Goal: Information Seeking & Learning: Understand process/instructions

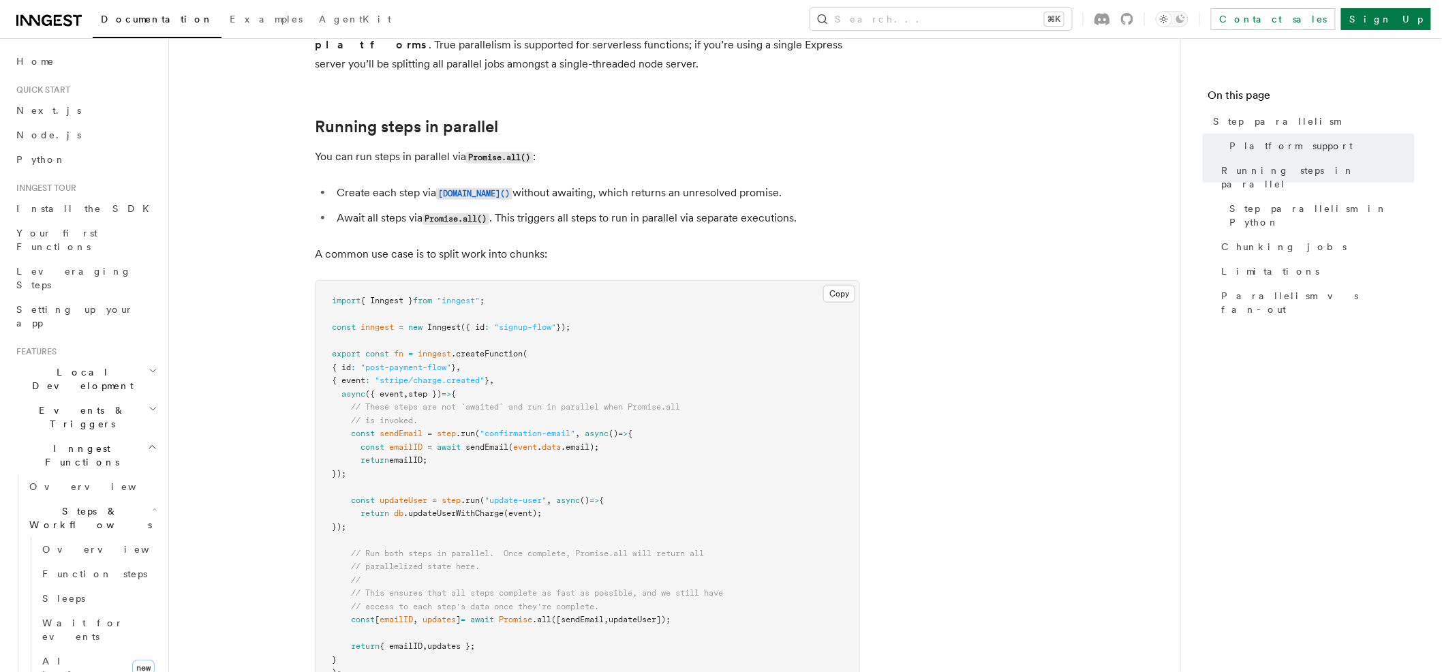
scroll to position [258, 0]
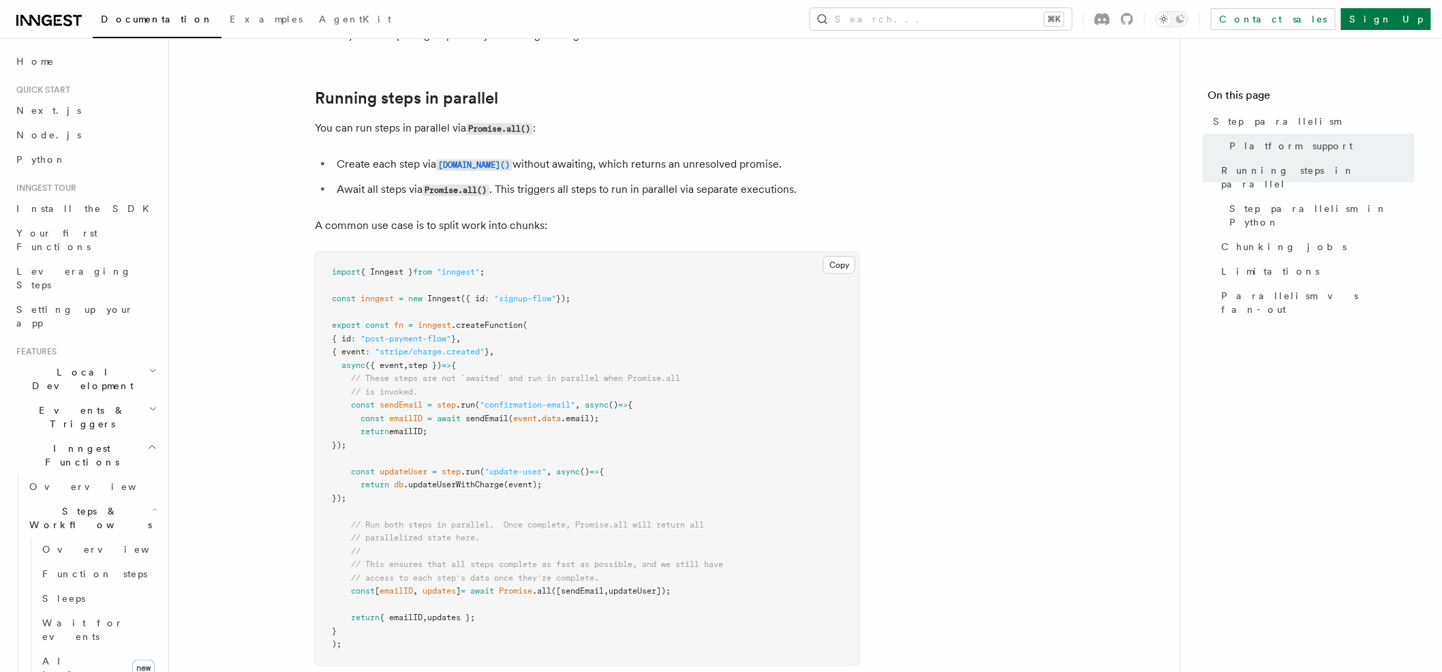
drag, startPoint x: 346, startPoint y: 359, endPoint x: 739, endPoint y: 575, distance: 448.4
click at [739, 575] on pre "import { Inngest } from "inngest" ; const inngest = new Inngest ({ id : "signup…" at bounding box center [588, 458] width 544 height 413
click at [339, 361] on span at bounding box center [337, 366] width 10 height 10
drag, startPoint x: 332, startPoint y: 361, endPoint x: 701, endPoint y: 575, distance: 426.9
click at [701, 575] on pre "import { Inngest } from "inngest" ; const inngest = new Inngest ({ id : "signup…" at bounding box center [588, 458] width 544 height 413
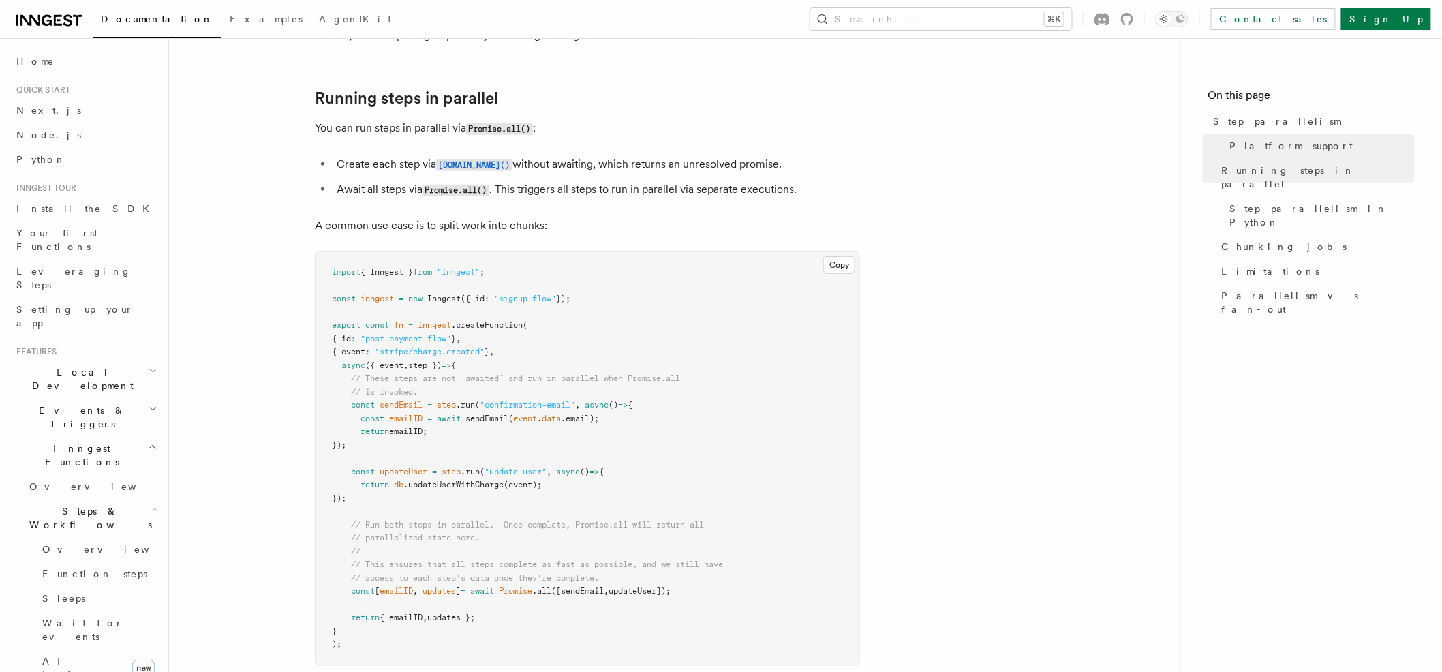
click at [699, 572] on pre "import { Inngest } from "inngest" ; const inngest = new Inngest ({ id : "signup…" at bounding box center [588, 458] width 544 height 413
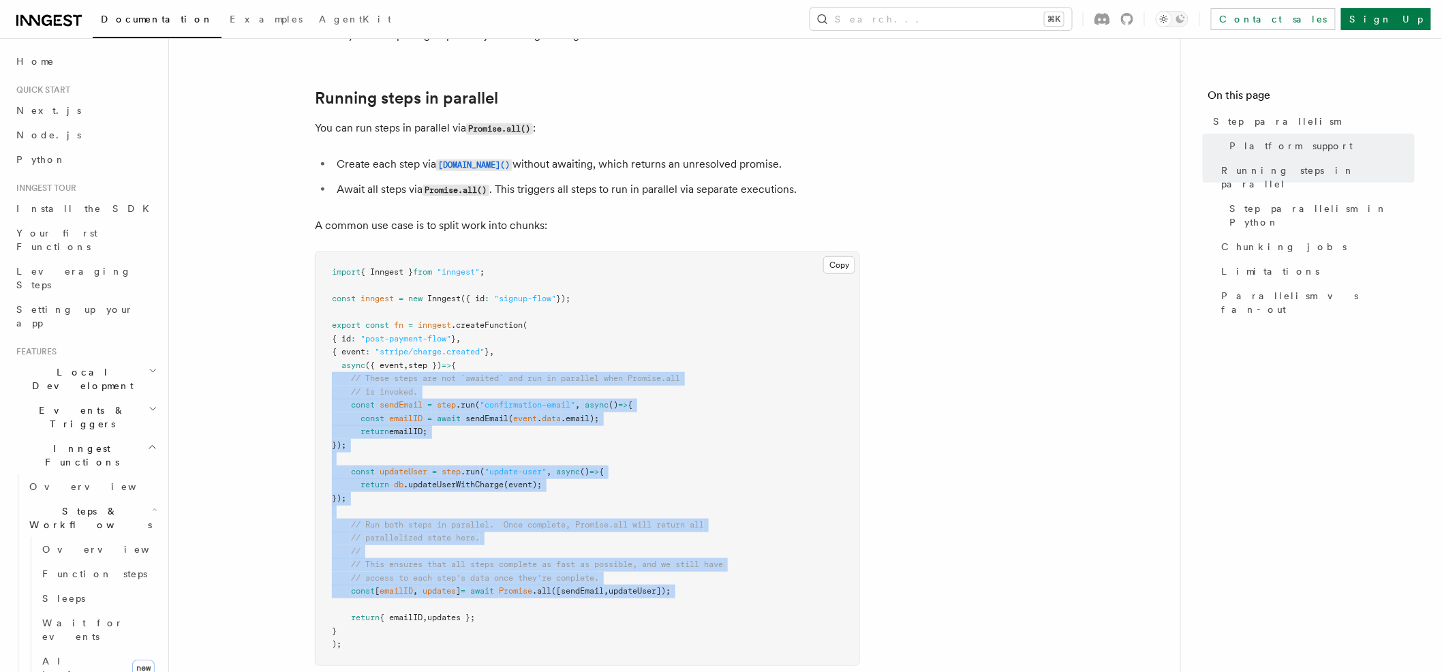
drag, startPoint x: 699, startPoint y: 572, endPoint x: 307, endPoint y: 359, distance: 446.5
click at [325, 356] on pre "import { Inngest } from "inngest" ; const inngest = new Inngest ({ id : "signup…" at bounding box center [588, 458] width 544 height 413
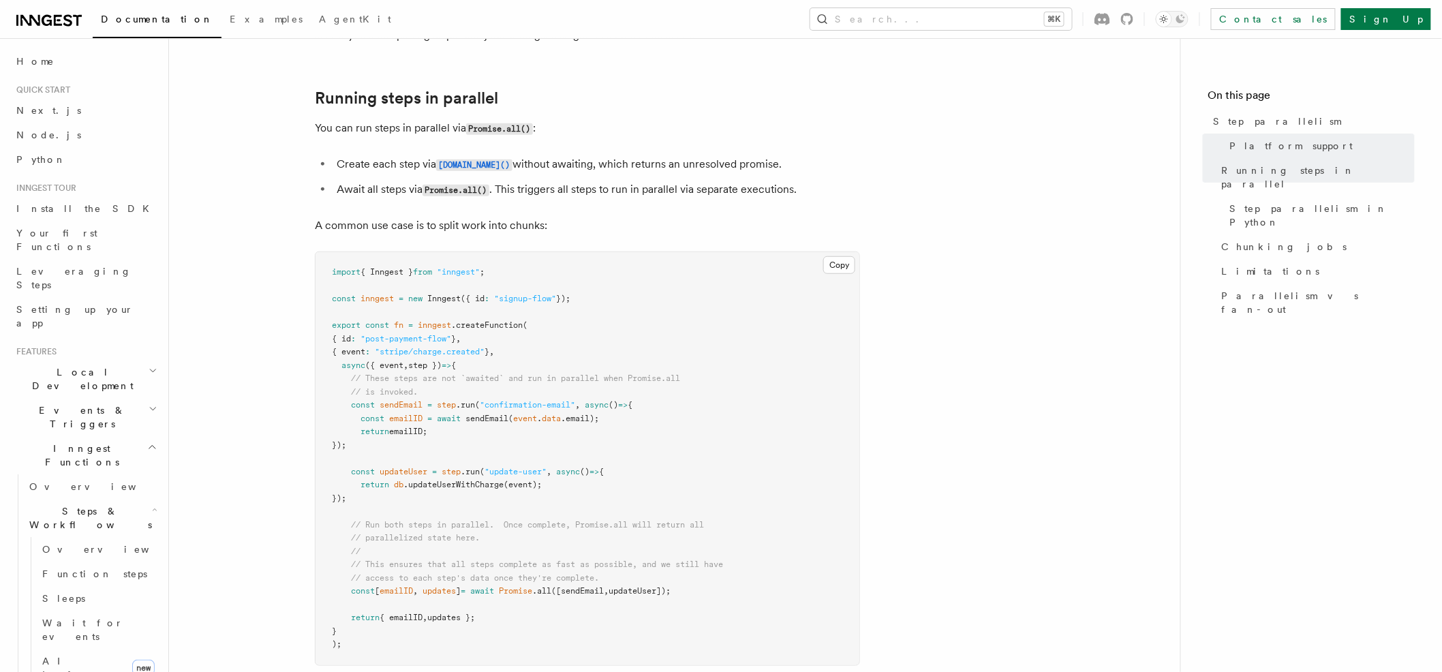
drag, startPoint x: 333, startPoint y: 356, endPoint x: 726, endPoint y: 578, distance: 450.7
click at [726, 578] on pre "import { Inngest } from "inngest" ; const inngest = new Inngest ({ id : "signup…" at bounding box center [588, 458] width 544 height 413
click at [733, 576] on pre "import { Inngest } from "inngest" ; const inngest = new Inngest ({ id : "signup…" at bounding box center [588, 458] width 544 height 413
drag, startPoint x: 712, startPoint y: 572, endPoint x: 296, endPoint y: 358, distance: 468.2
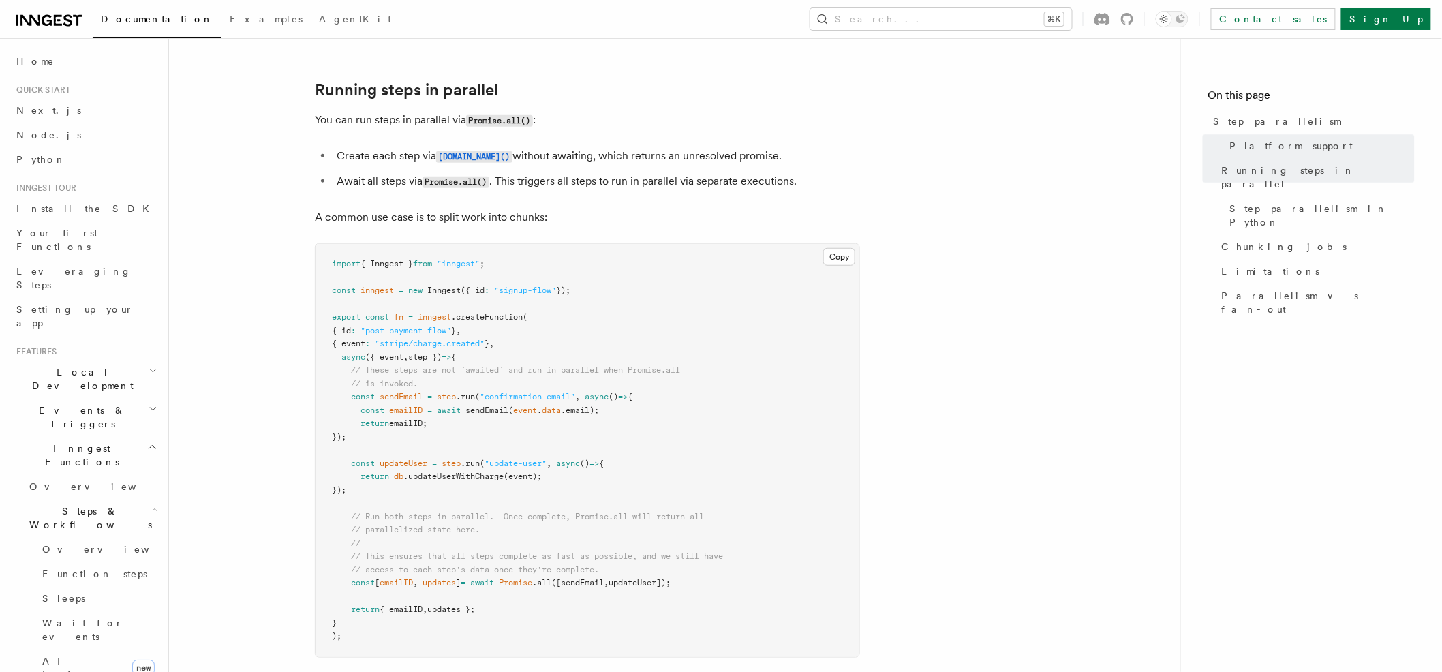
scroll to position [284, 0]
